Goal: Contribute content: Add original content to the website for others to see

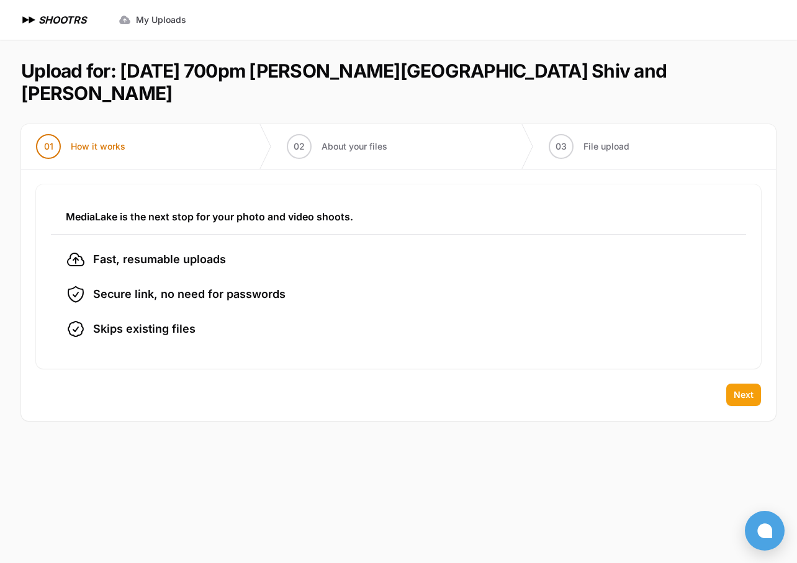
click at [741, 389] on span "Next" at bounding box center [744, 395] width 20 height 12
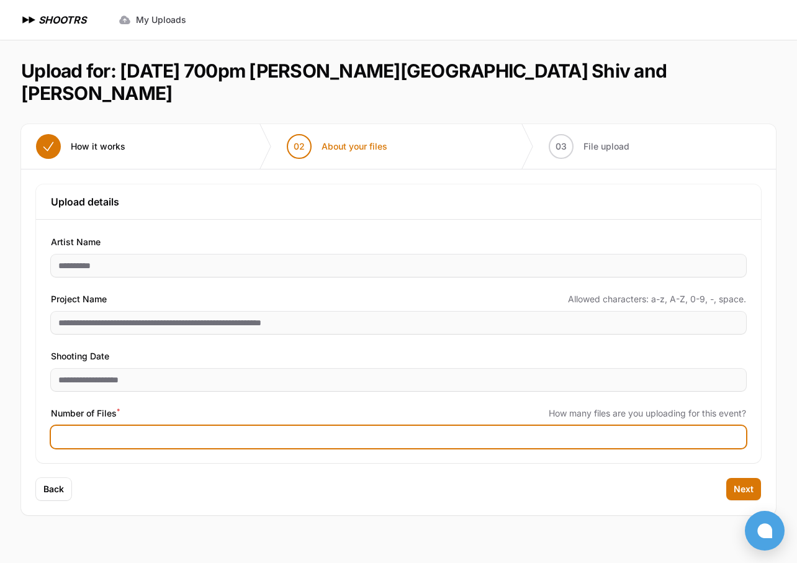
click at [317, 426] on input "Number of Files *" at bounding box center [398, 437] width 695 height 22
type input "***"
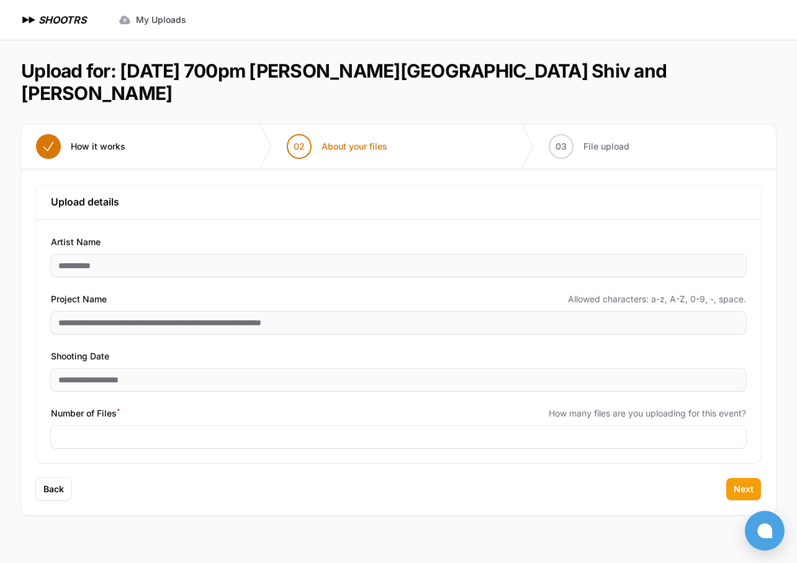
click at [744, 483] on span "Next" at bounding box center [744, 489] width 20 height 12
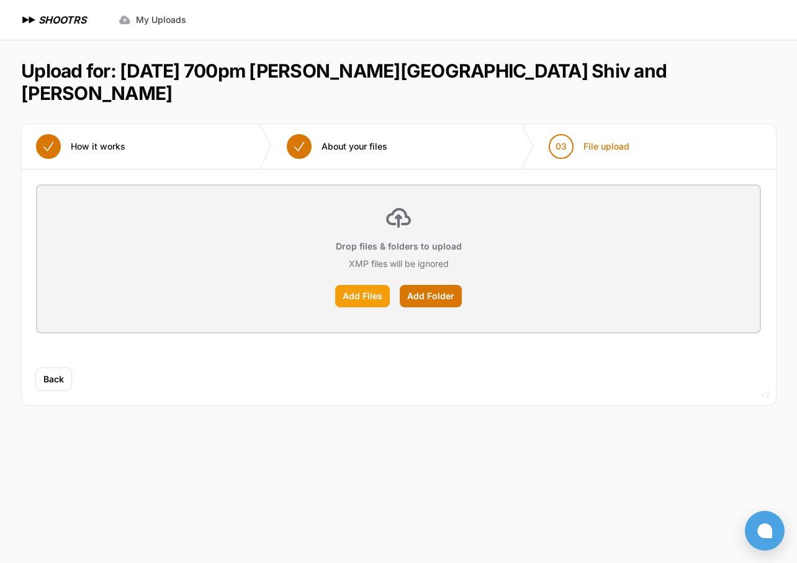
click at [374, 285] on label "Add Files" at bounding box center [362, 296] width 55 height 22
click at [0, 0] on input "Add Files" at bounding box center [0, 0] width 0 height 0
